Goal: Information Seeking & Learning: Learn about a topic

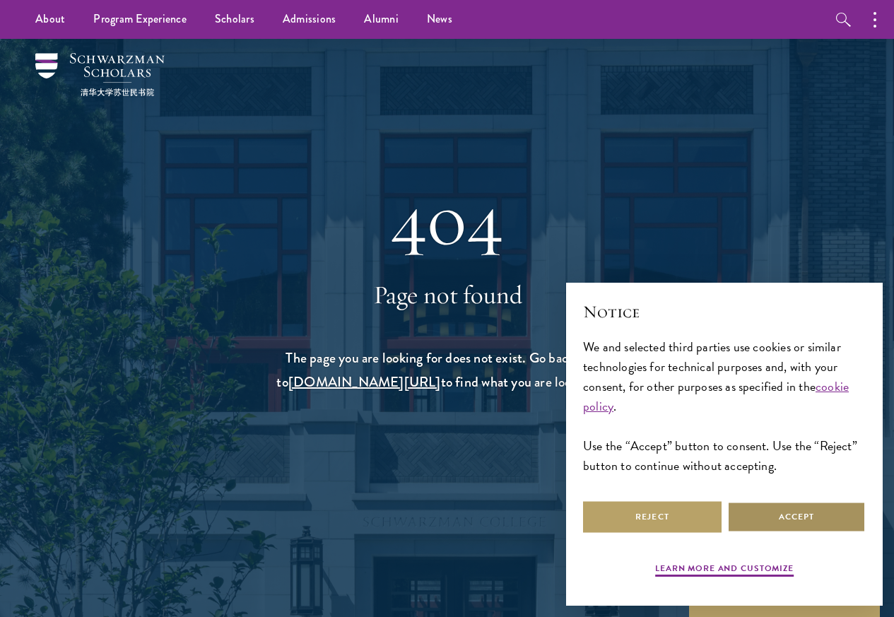
click at [796, 512] on button "Accept" at bounding box center [796, 517] width 138 height 32
